Goal: Transaction & Acquisition: Purchase product/service

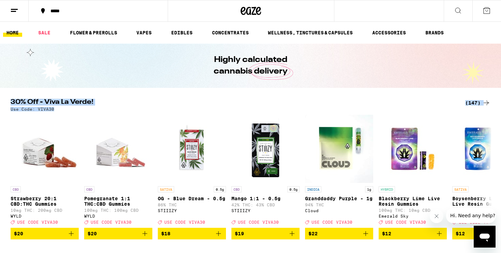
drag, startPoint x: 55, startPoint y: 109, endPoint x: 7, endPoint y: 103, distance: 47.7
click at [7, 103] on div "30% Off - Viva La Verde! (147) Use Code: VIVA30" at bounding box center [250, 105] width 490 height 13
copy div "30% Off - Viva La Verde! (147) Use Code: VIVA30"
